Goal: Transaction & Acquisition: Book appointment/travel/reservation

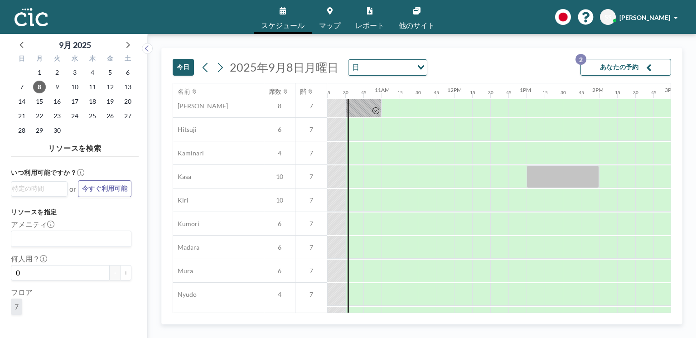
scroll to position [0, 743]
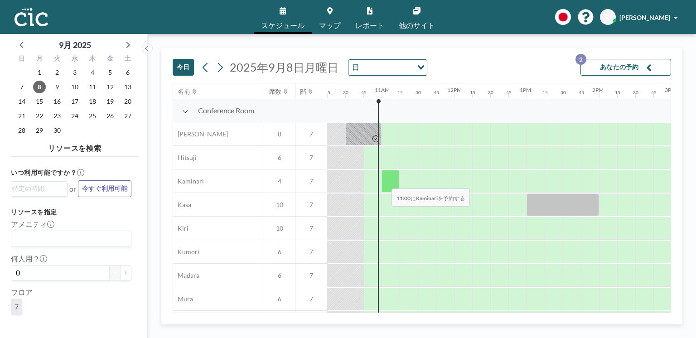
click at [384, 183] on div at bounding box center [391, 181] width 18 height 23
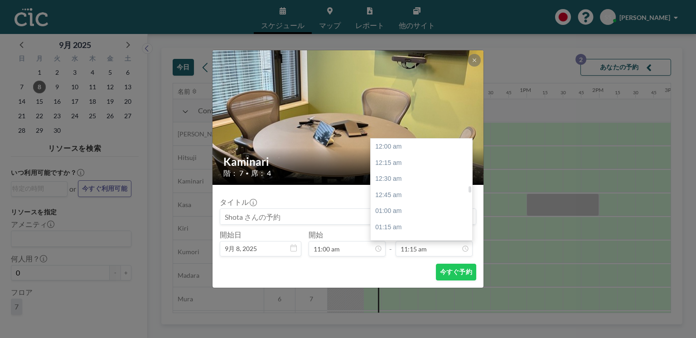
scroll to position [725, 0]
click at [406, 199] on div "12:00 pm" at bounding box center [423, 196] width 104 height 16
type input "12:00 pm"
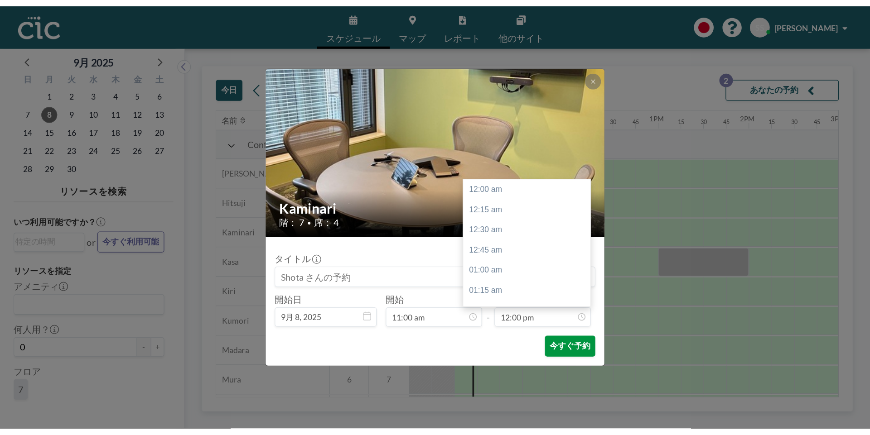
scroll to position [774, 0]
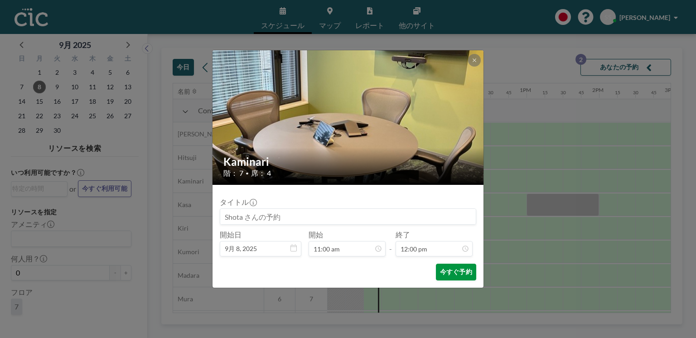
click at [440, 266] on button "今すぐ予約" at bounding box center [456, 272] width 40 height 17
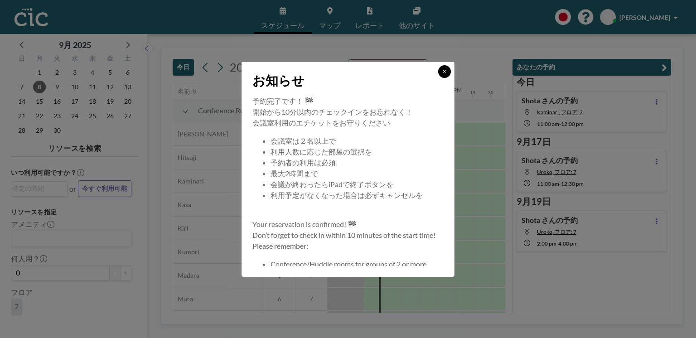
click at [445, 75] on button at bounding box center [444, 71] width 13 height 13
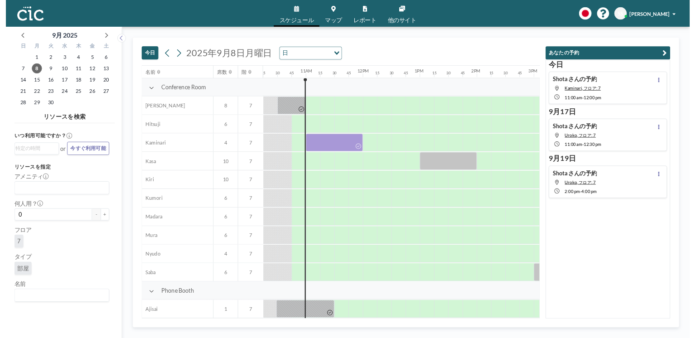
scroll to position [0, 743]
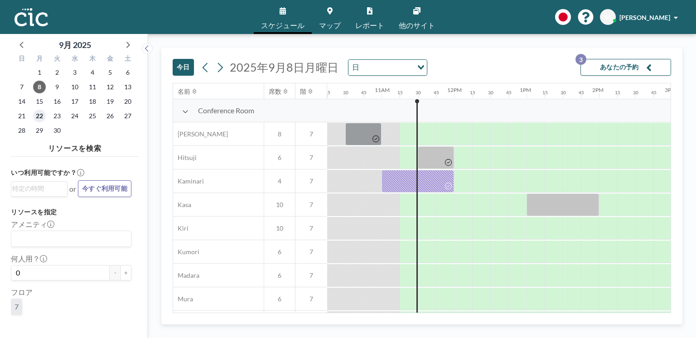
click at [38, 113] on span "22" at bounding box center [39, 116] width 13 height 13
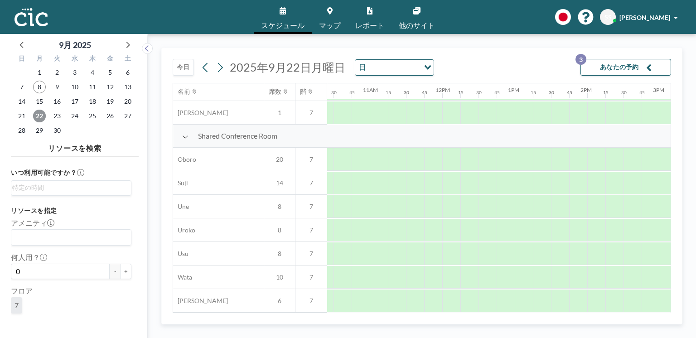
scroll to position [637, 773]
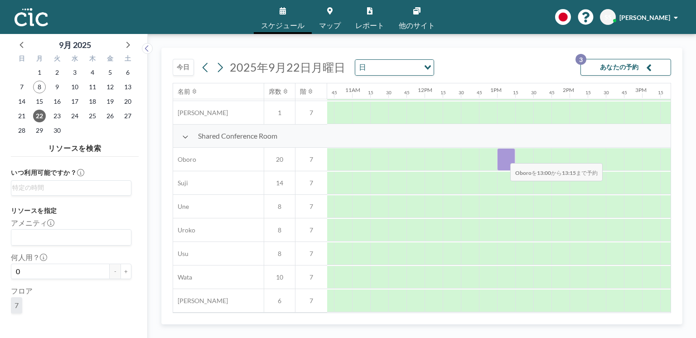
click at [503, 158] on div at bounding box center [506, 159] width 18 height 23
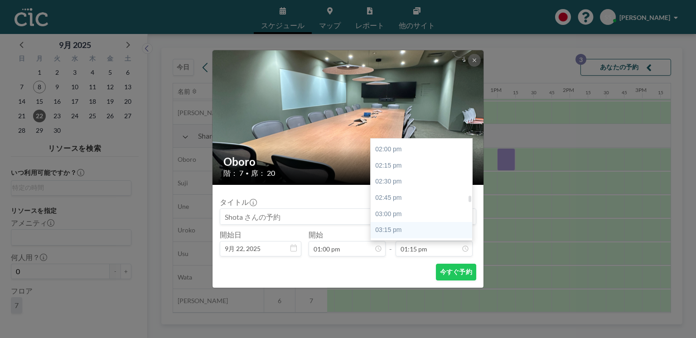
scroll to position [946, 0]
click at [412, 171] on div "03:00 pm" at bounding box center [423, 168] width 104 height 16
type input "03:00 pm"
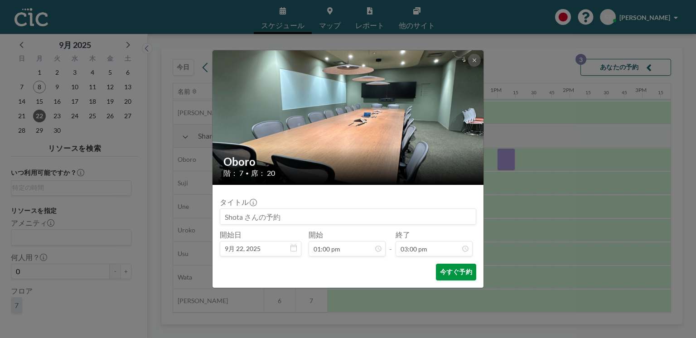
click at [457, 269] on button "今すぐ予約" at bounding box center [456, 272] width 40 height 17
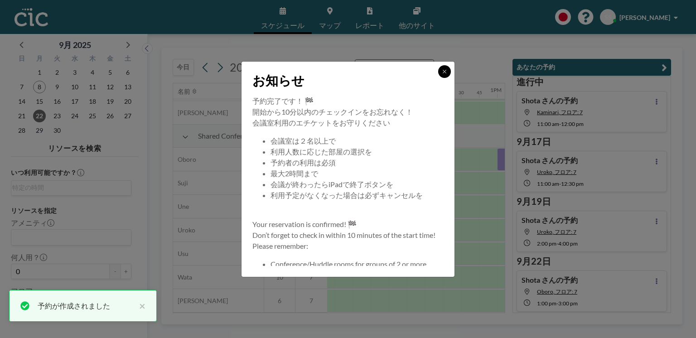
click at [446, 71] on icon at bounding box center [444, 71] width 5 height 5
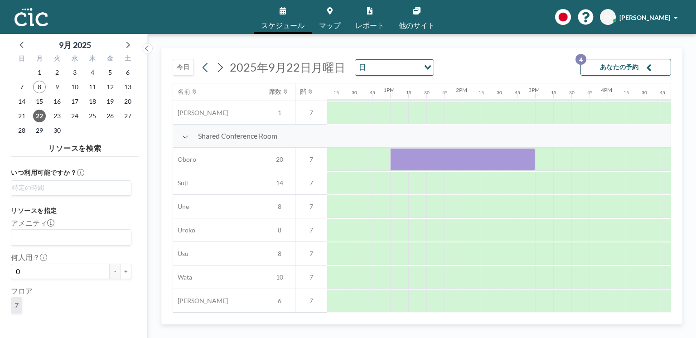
scroll to position [637, 879]
